Goal: Task Accomplishment & Management: Complete application form

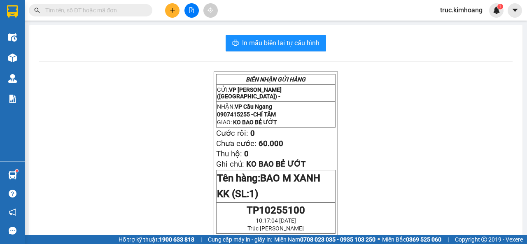
click at [176, 12] on button at bounding box center [172, 10] width 14 height 14
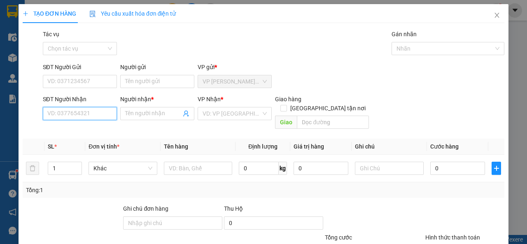
drag, startPoint x: 101, startPoint y: 113, endPoint x: 146, endPoint y: 104, distance: 45.3
click at [101, 113] on input "SĐT Người Nhận" at bounding box center [80, 113] width 74 height 13
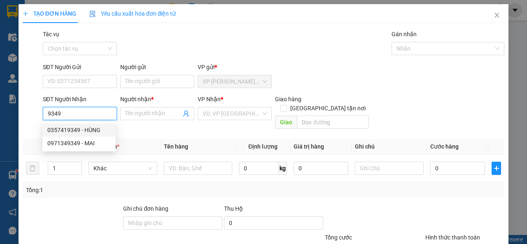
click at [97, 127] on div "0357419349 - HÙNG" at bounding box center [78, 130] width 63 height 9
type input "0357419349"
type input "HÙNG"
type input "60.000"
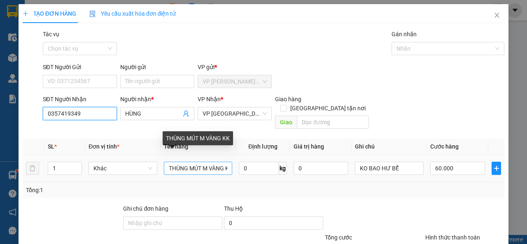
type input "0357419349"
click at [224, 162] on input "THÙNG MÚT M VÀNG KK" at bounding box center [198, 168] width 69 height 13
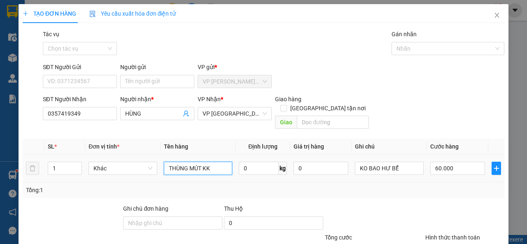
scroll to position [61, 0]
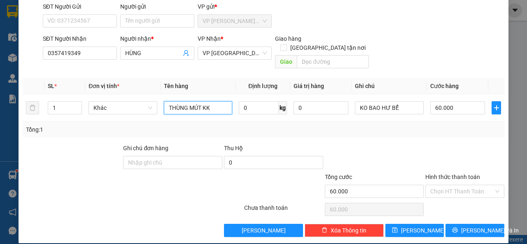
type input "THÙNG MÚT KK"
click at [458, 228] on icon "printer" at bounding box center [455, 230] width 5 height 5
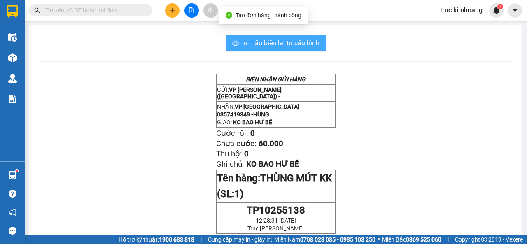
click at [286, 46] on span "In mẫu biên lai tự cấu hình" at bounding box center [280, 43] width 77 height 10
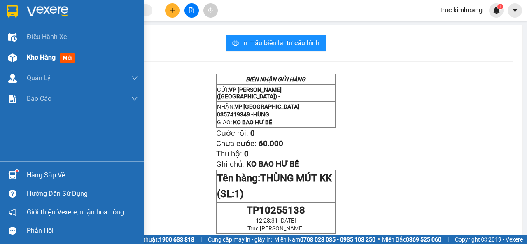
click at [44, 65] on div "Kho hàng mới" at bounding box center [82, 57] width 111 height 21
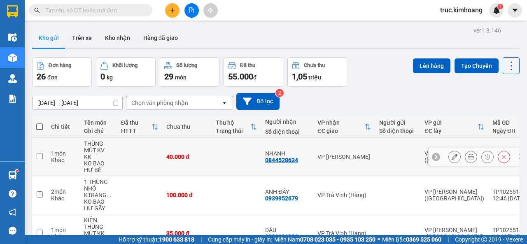
click at [33, 156] on td at bounding box center [39, 157] width 15 height 38
checkbox input "true"
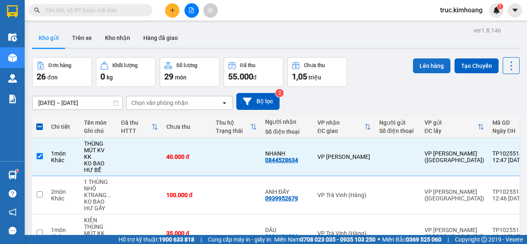
click at [429, 66] on button "Lên hàng" at bounding box center [432, 66] width 38 height 15
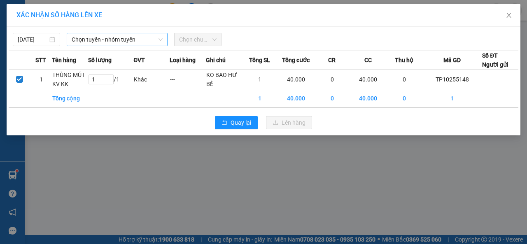
click at [78, 40] on span "Chọn tuyến - nhóm tuyến" at bounding box center [117, 39] width 91 height 12
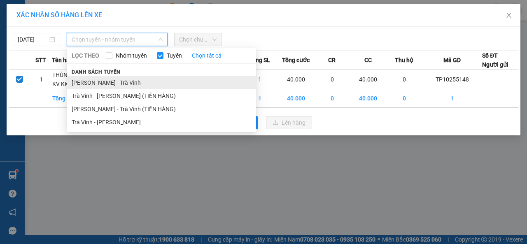
click at [136, 86] on li "[PERSON_NAME] - Trà Vinh" at bounding box center [162, 82] width 190 height 13
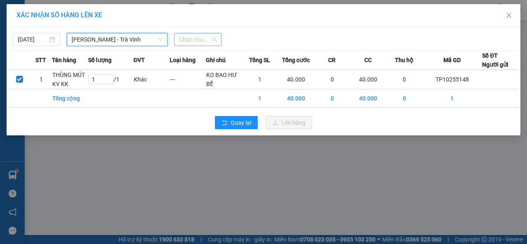
click at [190, 42] on span "Chọn chuyến" at bounding box center [198, 39] width 38 height 12
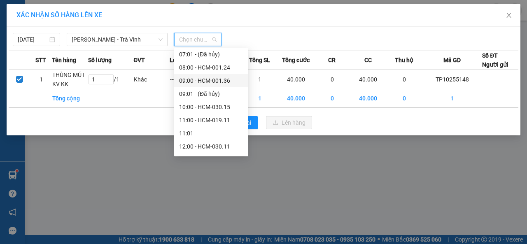
scroll to position [82, 0]
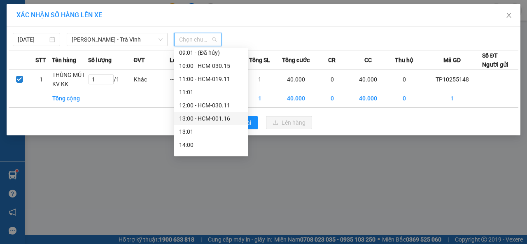
click at [212, 120] on div "13:00 - HCM-001.16" at bounding box center [211, 118] width 64 height 9
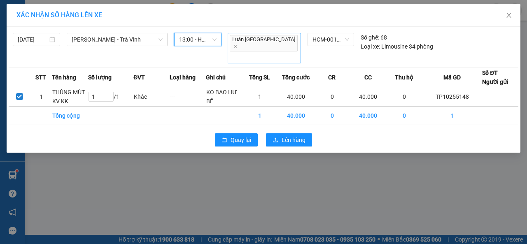
click at [258, 43] on span "Luân [GEOGRAPHIC_DATA]" at bounding box center [264, 46] width 69 height 7
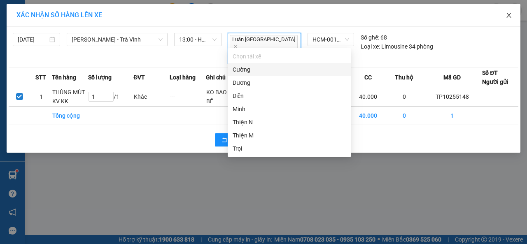
click at [518, 15] on span "Close" at bounding box center [509, 15] width 23 height 23
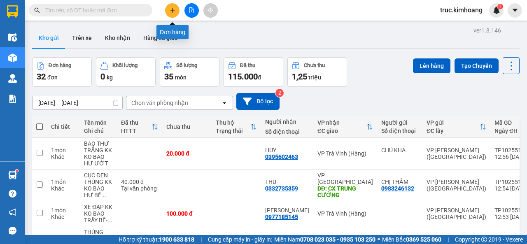
click at [177, 8] on button at bounding box center [172, 10] width 14 height 14
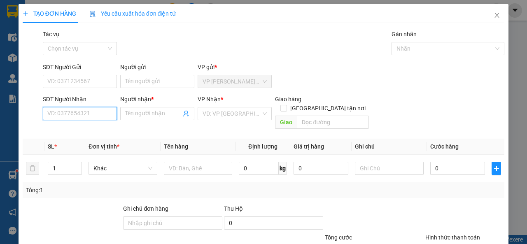
click at [94, 113] on input "SĐT Người Nhận" at bounding box center [80, 113] width 74 height 13
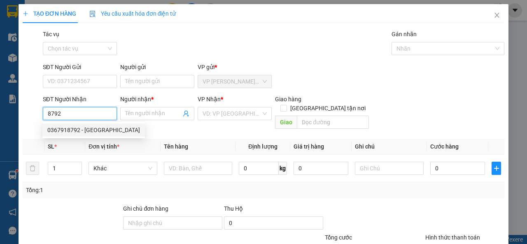
click at [92, 130] on div "0367918792 - [GEOGRAPHIC_DATA]" at bounding box center [93, 130] width 93 height 9
type input "0367918792"
type input "[PERSON_NAME]"
type input "70.000"
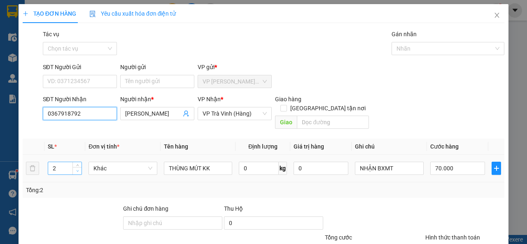
type input "0367918792"
type input "1"
click at [79, 169] on span "down" at bounding box center [77, 171] width 5 height 5
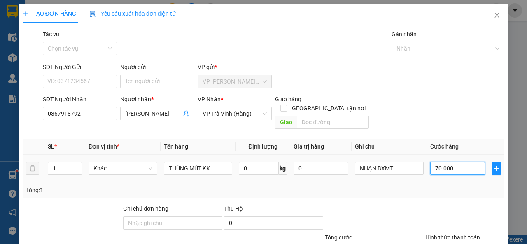
click at [443, 165] on input "70.000" at bounding box center [458, 168] width 55 height 13
type input "4"
type input "40"
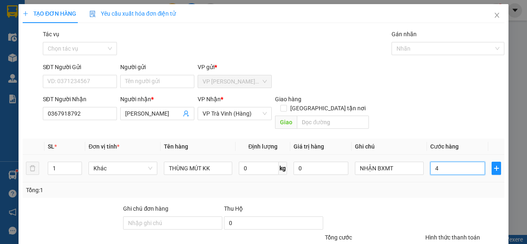
type input "40"
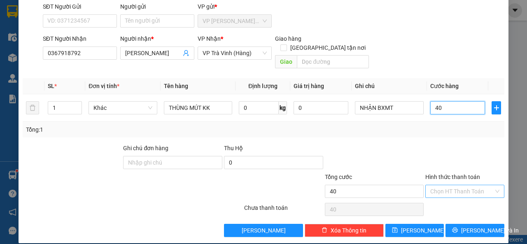
type input "40"
type input "40.000"
click at [448, 185] on input "Hình thức thanh toán" at bounding box center [462, 191] width 63 height 12
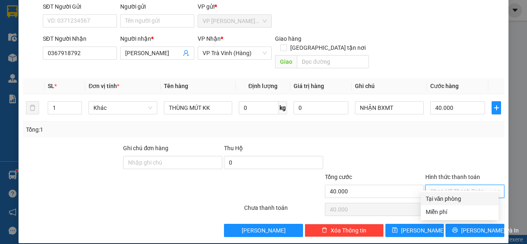
click at [448, 204] on div "Tại văn phòng" at bounding box center [460, 198] width 78 height 13
type input "0"
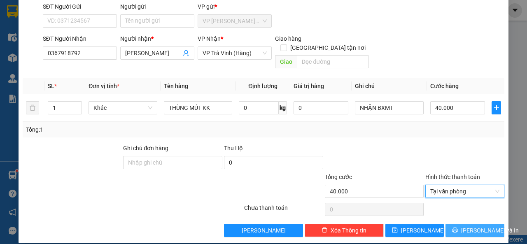
click at [473, 226] on span "[PERSON_NAME] và In" at bounding box center [491, 230] width 58 height 9
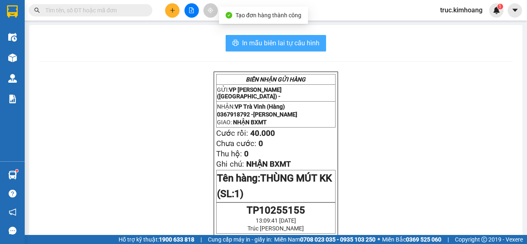
click at [310, 39] on span "In mẫu biên lai tự cấu hình" at bounding box center [280, 43] width 77 height 10
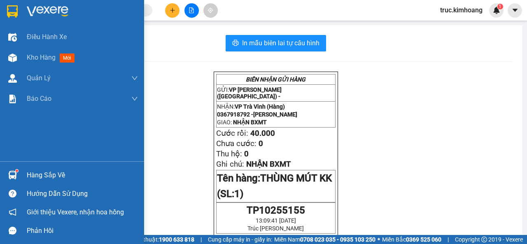
click at [21, 177] on div "Hàng sắp về" at bounding box center [72, 175] width 144 height 19
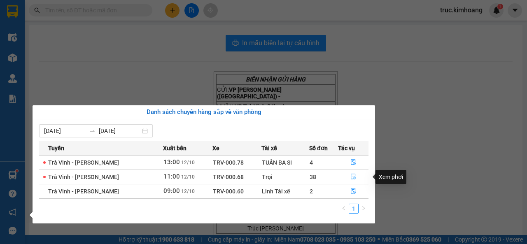
click at [354, 179] on icon "file-done" at bounding box center [354, 177] width 6 height 6
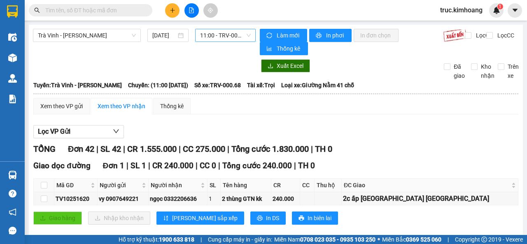
click at [210, 39] on span "11:00 - TRV-000.68" at bounding box center [225, 35] width 50 height 12
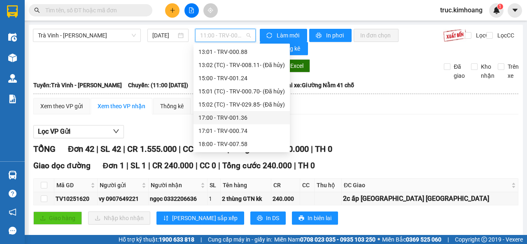
scroll to position [114, 0]
